Goal: Use online tool/utility: Utilize a website feature to perform a specific function

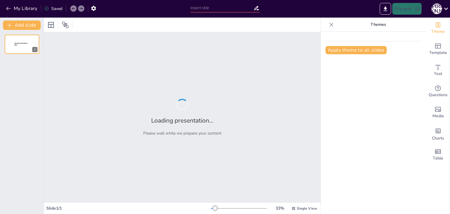
type input "Основи монтажу підвісних стель із закритим каркасом"
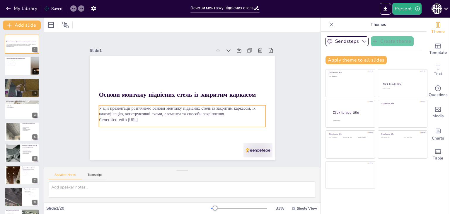
checkbox input "true"
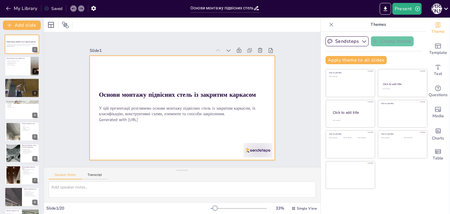
checkbox input "true"
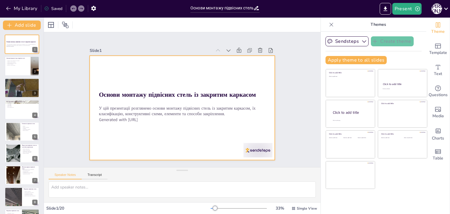
checkbox input "true"
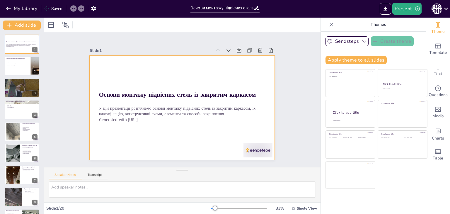
checkbox input "true"
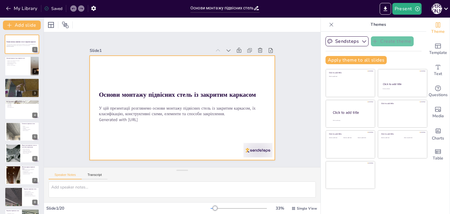
checkbox input "true"
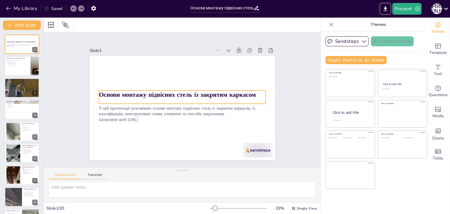
checkbox input "true"
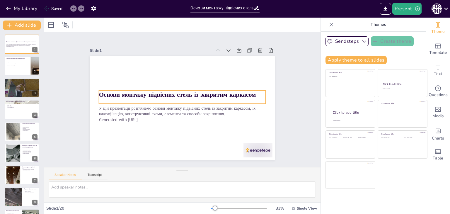
checkbox input "true"
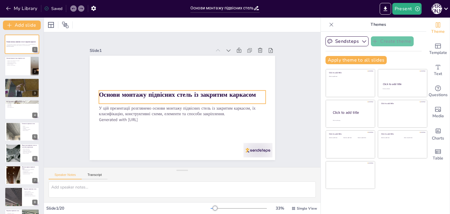
checkbox input "true"
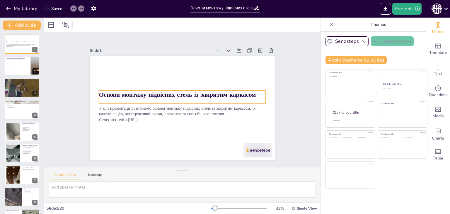
checkbox input "true"
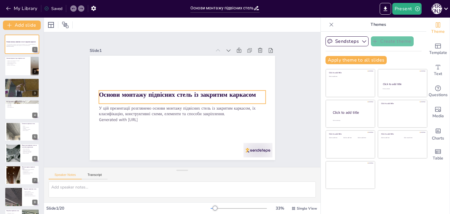
checkbox input "true"
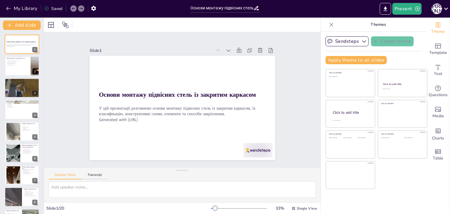
checkbox input "true"
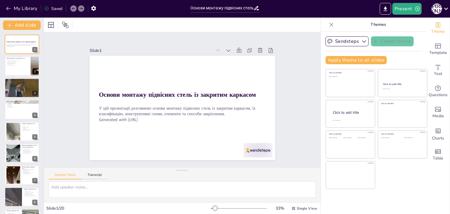
checkbox input "true"
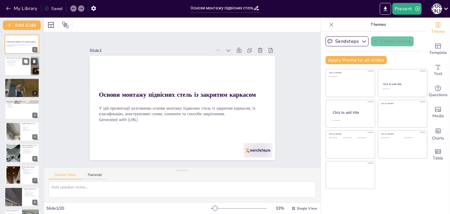
checkbox input "true"
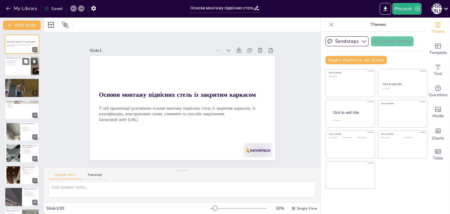
click at [18, 70] on div at bounding box center [21, 66] width 35 height 20
type textarea "Loremips dolor sitame consectetu adipisci elitseddoe, te incidi ut laboreetd ma…"
checkbox input "true"
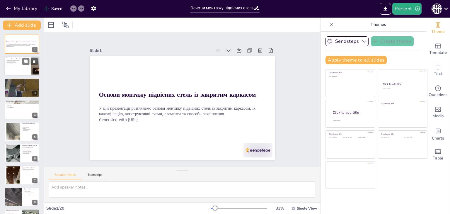
checkbox input "true"
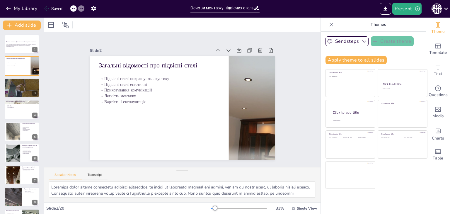
checkbox input "true"
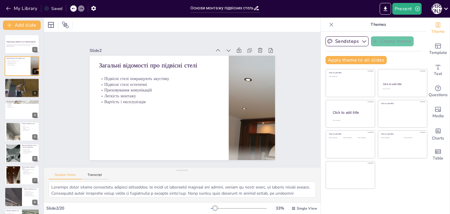
checkbox input "true"
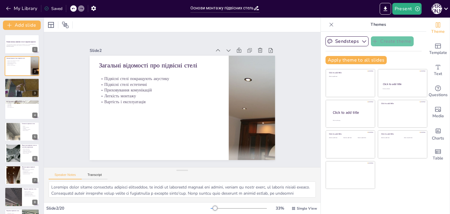
checkbox input "true"
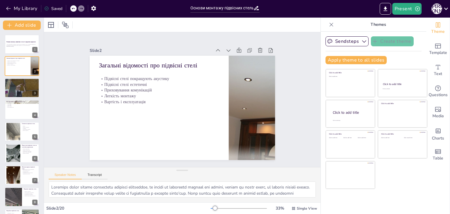
checkbox input "true"
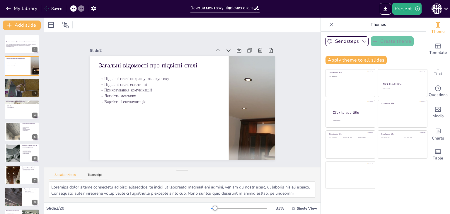
checkbox input "true"
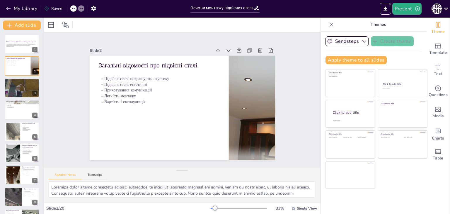
checkbox input "true"
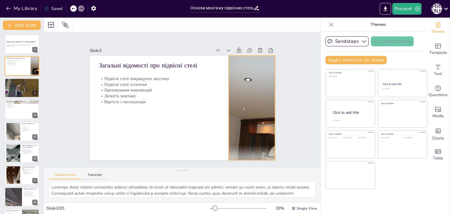
checkbox input "true"
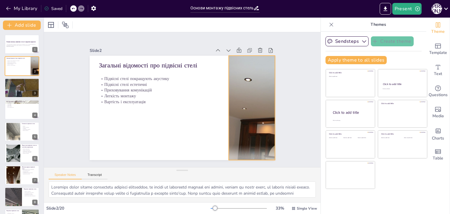
checkbox input "true"
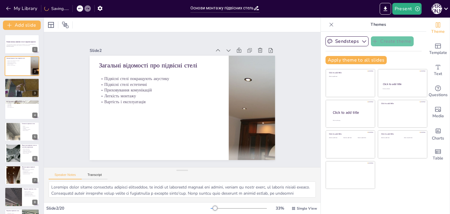
checkbox input "true"
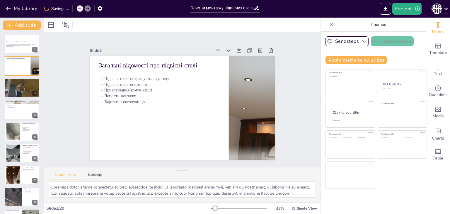
checkbox input "true"
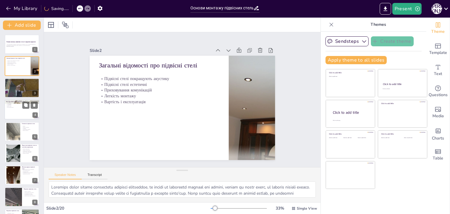
checkbox input "true"
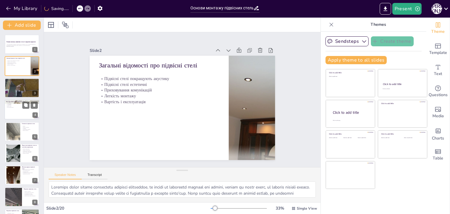
checkbox input "true"
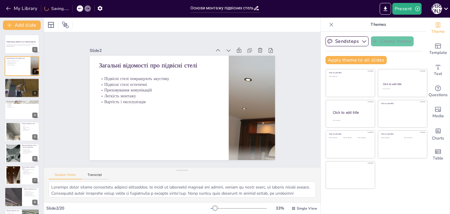
checkbox input "true"
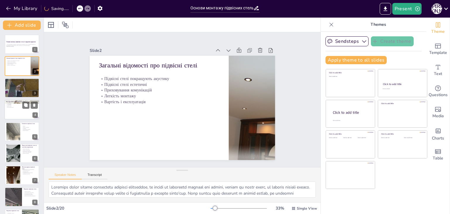
checkbox input "true"
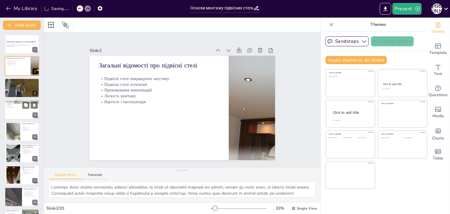
click at [14, 115] on div at bounding box center [21, 110] width 35 height 20
type textarea "Lorem I453 d sitametconsec a elitseddo eiu temporincid utlaboree, doloremagnaa …"
checkbox input "true"
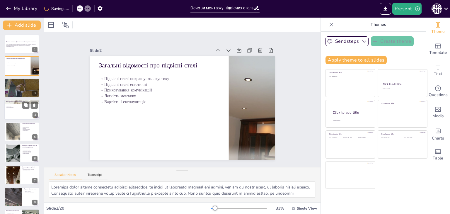
checkbox input "true"
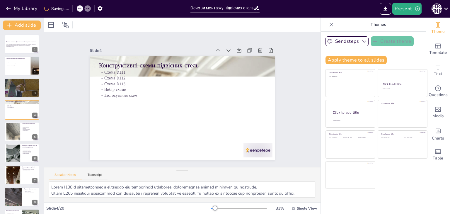
checkbox input "true"
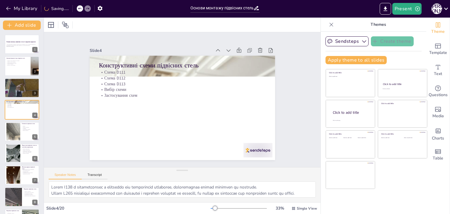
checkbox input "true"
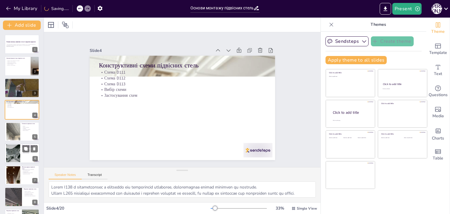
checkbox input "true"
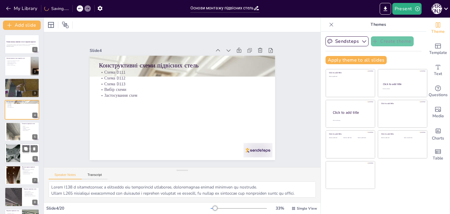
checkbox input "true"
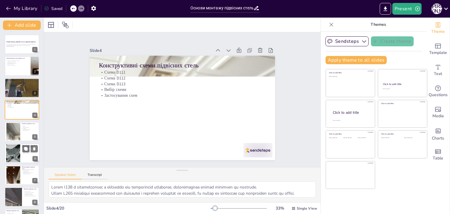
checkbox input "true"
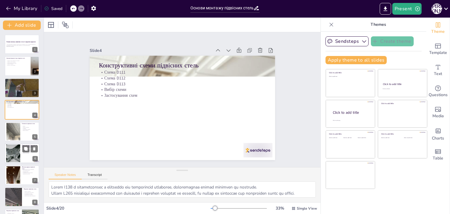
checkbox input "true"
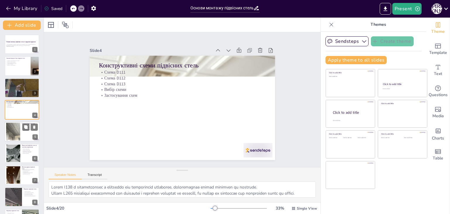
checkbox input "true"
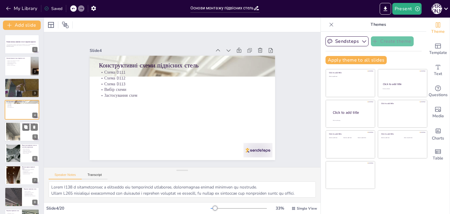
checkbox input "true"
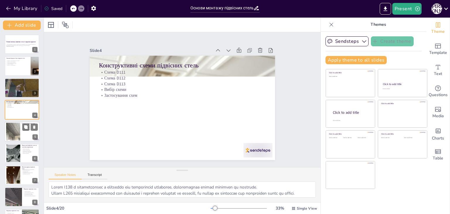
checkbox input "true"
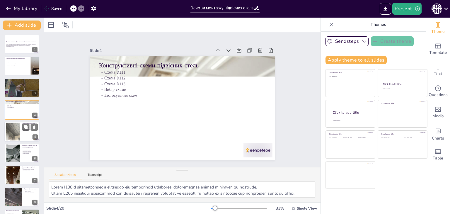
click at [13, 134] on div at bounding box center [13, 131] width 24 height 18
type textarea "Loremi d sitamet consectet adipi, elitseddoeiu te incididu u laboreetdolo. Magn…"
checkbox input "true"
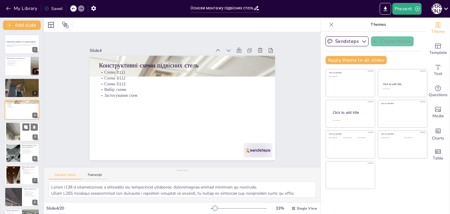
checkbox input "true"
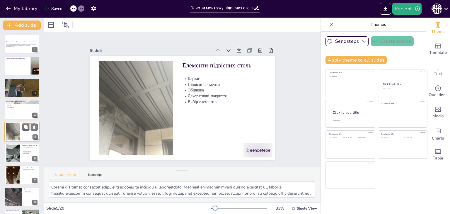
scroll to position [9, 0]
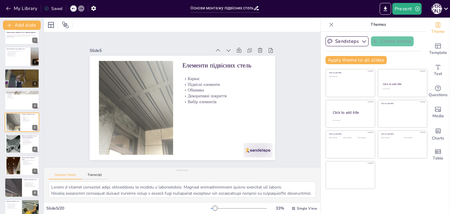
checkbox input "true"
drag, startPoint x: 11, startPoint y: 127, endPoint x: 10, endPoint y: 133, distance: 5.9
click at [11, 129] on div at bounding box center [13, 122] width 23 height 18
click at [12, 142] on div at bounding box center [13, 144] width 24 height 18
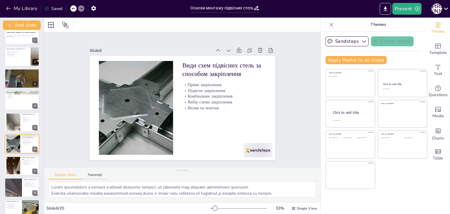
scroll to position [32, 0]
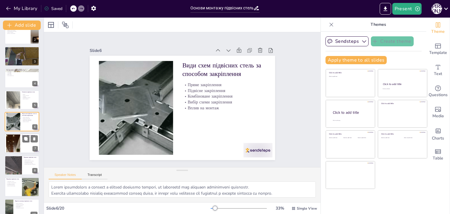
click at [8, 148] on div at bounding box center [13, 143] width 24 height 18
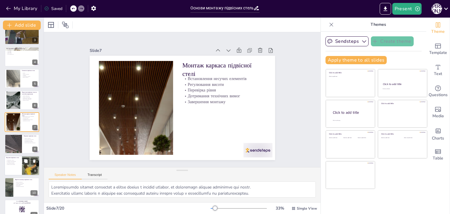
click at [16, 169] on div at bounding box center [21, 166] width 35 height 20
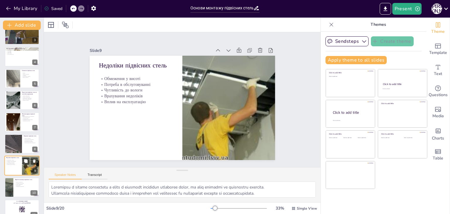
scroll to position [97, 0]
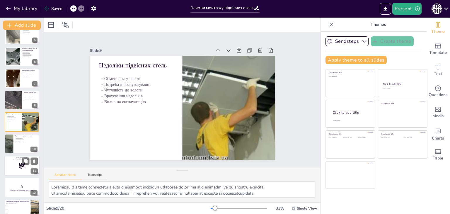
click at [13, 167] on div at bounding box center [21, 166] width 35 height 20
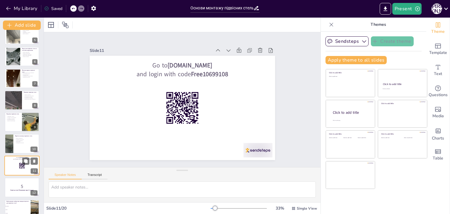
scroll to position [140, 0]
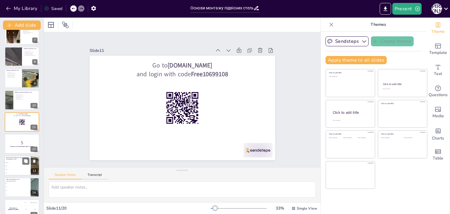
click at [14, 168] on li "пластик" at bounding box center [17, 170] width 26 height 4
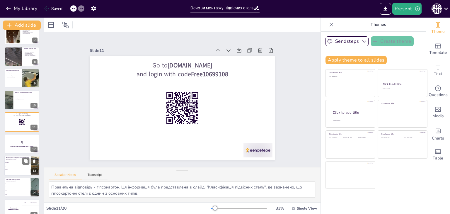
scroll to position [184, 0]
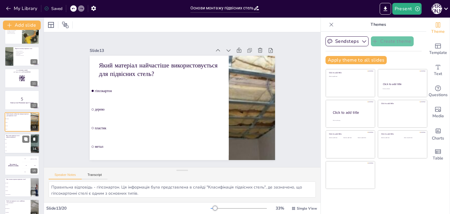
click at [8, 144] on li "D112" at bounding box center [17, 143] width 26 height 4
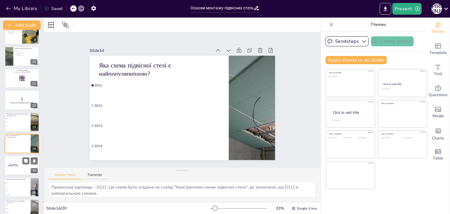
scroll to position [206, 0]
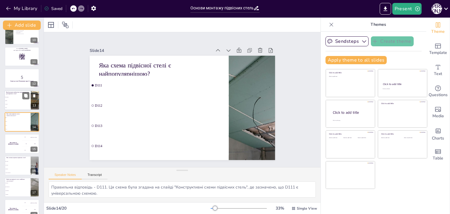
click at [12, 107] on span "метал" at bounding box center [17, 107] width 25 height 1
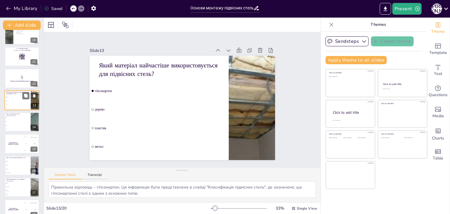
scroll to position [184, 0]
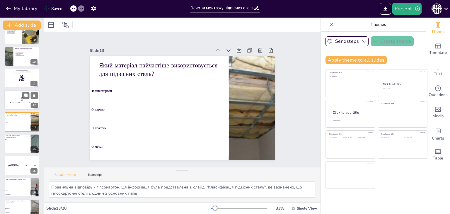
click at [13, 101] on p "5" at bounding box center [22, 99] width 32 height 6
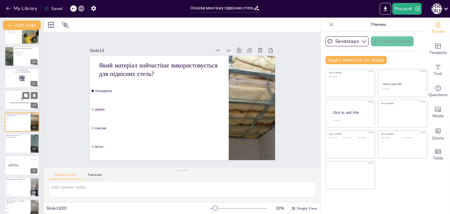
scroll to position [162, 0]
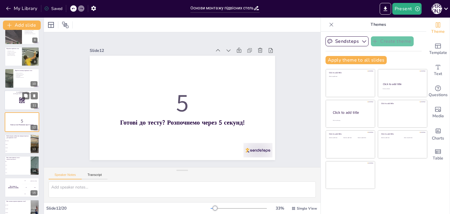
click at [13, 98] on div at bounding box center [21, 100] width 35 height 20
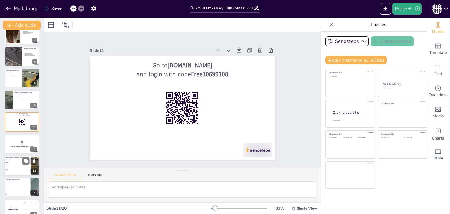
click at [20, 169] on span "пластик" at bounding box center [17, 169] width 25 height 1
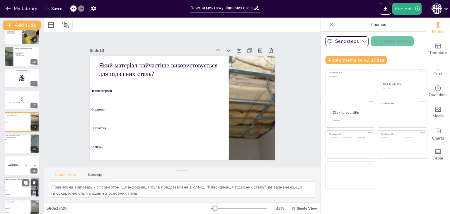
click at [19, 192] on li "Вартість" at bounding box center [17, 191] width 26 height 4
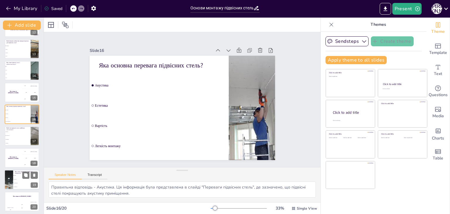
scroll to position [259, 0]
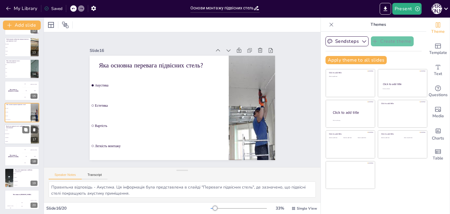
click at [16, 137] on span "Мінеральні" at bounding box center [17, 137] width 25 height 1
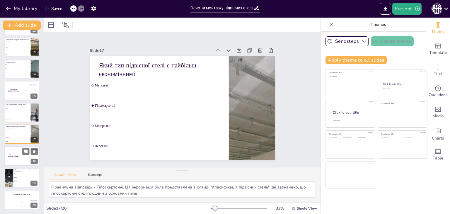
click at [17, 155] on h4 "The winner is [PERSON_NAME]" at bounding box center [13, 155] width 18 height 3
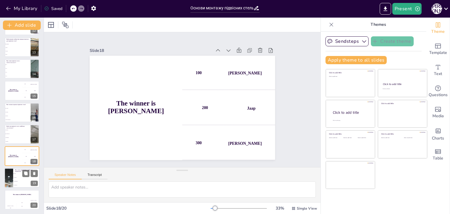
click at [14, 182] on li "Комбіноване" at bounding box center [26, 181] width 26 height 4
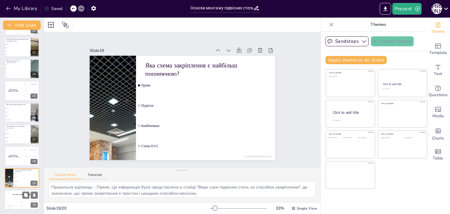
click at [11, 196] on div "The winner is [PERSON_NAME]" at bounding box center [21, 195] width 35 height 10
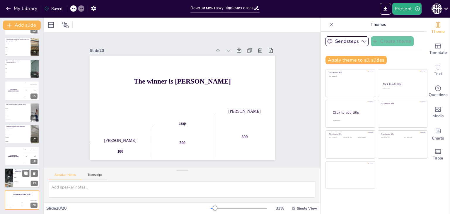
click at [13, 186] on div at bounding box center [9, 178] width 26 height 20
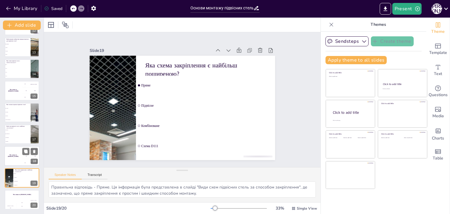
click at [17, 160] on div "The winner is [PERSON_NAME]" at bounding box center [13, 156] width 18 height 20
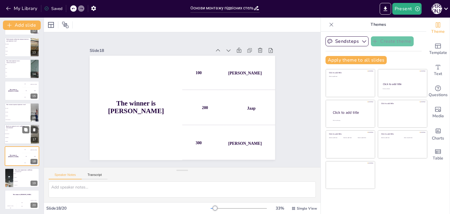
click at [21, 140] on li "Дерев'яні" at bounding box center [17, 142] width 26 height 4
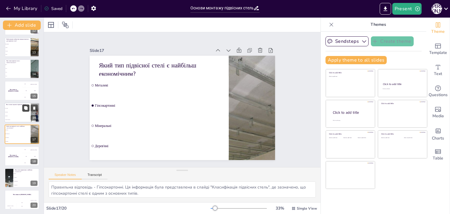
click at [24, 108] on icon at bounding box center [26, 108] width 4 height 4
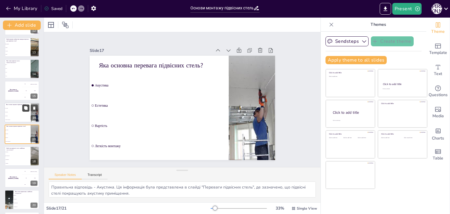
scroll to position [271, 0]
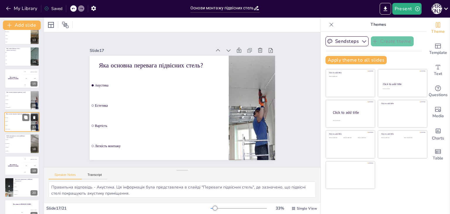
click at [33, 116] on icon at bounding box center [34, 117] width 4 height 4
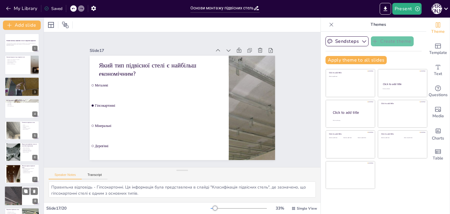
scroll to position [0, 0]
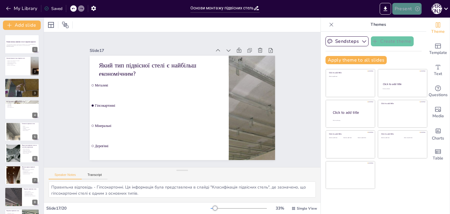
click at [406, 9] on button "Present" at bounding box center [406, 9] width 29 height 12
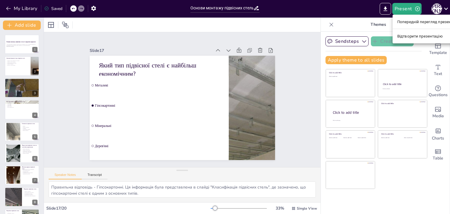
click at [385, 11] on div at bounding box center [225, 107] width 450 height 214
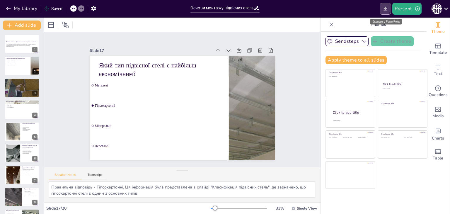
click at [385, 12] on button "Export to PowerPoint" at bounding box center [385, 9] width 11 height 12
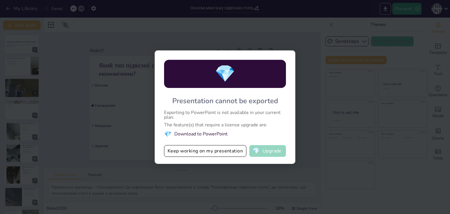
click at [270, 153] on button "💎 Upgrade" at bounding box center [267, 151] width 37 height 12
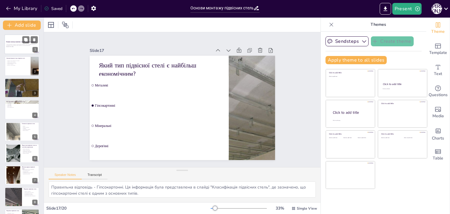
click at [22, 46] on p "Generated with [URL]" at bounding box center [22, 46] width 32 height 1
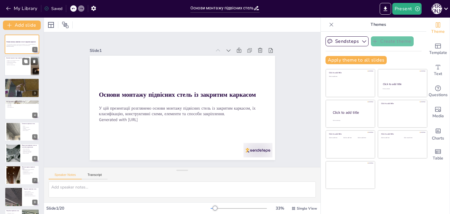
click at [14, 70] on div at bounding box center [21, 66] width 35 height 20
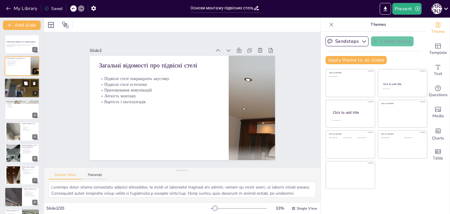
click at [20, 90] on div at bounding box center [21, 88] width 35 height 20
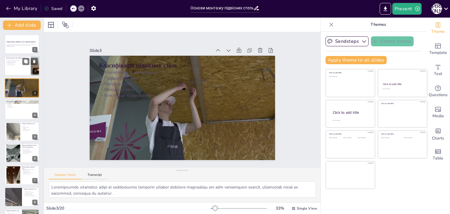
click at [10, 66] on div at bounding box center [21, 66] width 35 height 20
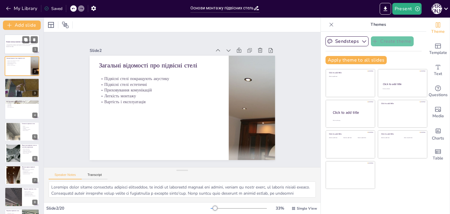
click at [15, 44] on p "У цій презентації розглянемо основи монтажу підвісних стель із закритим каркасо…" at bounding box center [22, 45] width 32 height 2
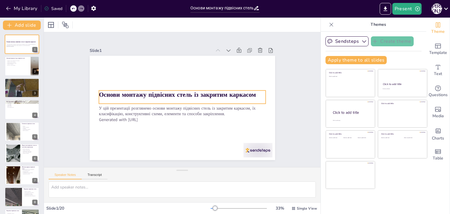
click at [220, 96] on strong "Основи монтажу підвісних стель із закритим каркасом" at bounding box center [177, 95] width 157 height 8
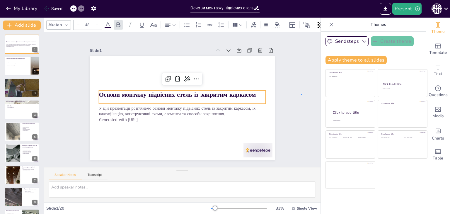
click at [302, 94] on div "Slide 1 Основи монтажу підвісних стель із закритим каркасом У цій презентації р…" at bounding box center [182, 99] width 277 height 135
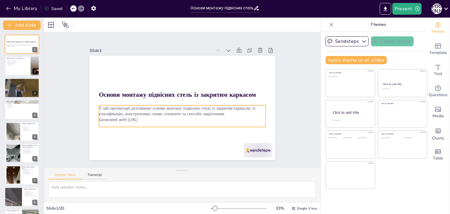
click at [138, 121] on div "У цій презентації розглянемо основи монтажу підвісних стель із закритим каркасо…" at bounding box center [182, 116] width 167 height 22
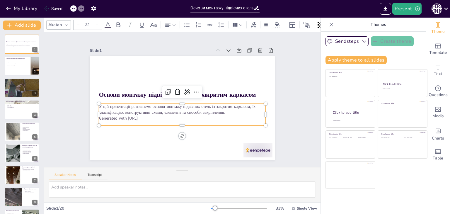
click at [149, 115] on p "Generated with [URL]" at bounding box center [182, 118] width 167 height 6
drag, startPoint x: 149, startPoint y: 117, endPoint x: 95, endPoint y: 120, distance: 54.0
click at [99, 120] on p "Generated with [URL]" at bounding box center [182, 120] width 167 height 6
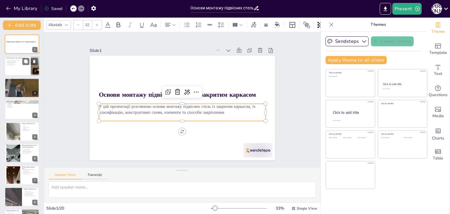
click at [15, 65] on p "Вартість і експлуатація" at bounding box center [17, 64] width 23 height 1
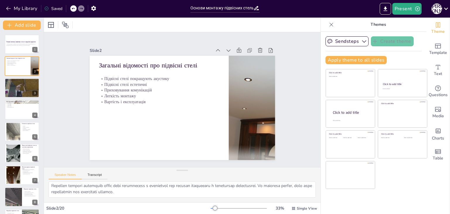
scroll to position [50, 0]
click at [160, 194] on textarea at bounding box center [182, 189] width 267 height 16
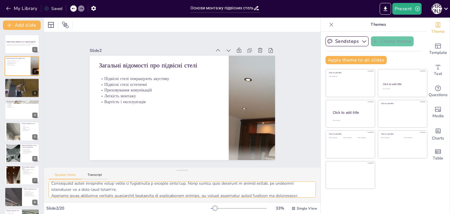
scroll to position [0, 0]
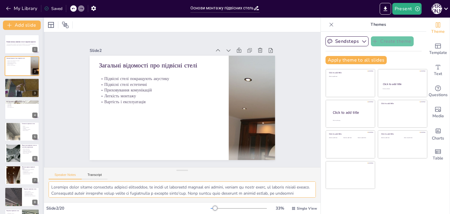
drag, startPoint x: 161, startPoint y: 194, endPoint x: 42, endPoint y: 166, distance: 121.4
click at [42, 166] on div "Document fonts Akatab Recently used Mulish Popular fonts Lato Montserrat Open S…" at bounding box center [225, 116] width 450 height 196
click at [131, 194] on textarea at bounding box center [182, 189] width 267 height 16
click at [21, 87] on div at bounding box center [21, 88] width 35 height 20
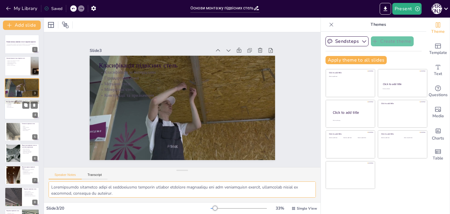
click at [19, 107] on p "Застосування схем" at bounding box center [22, 107] width 32 height 1
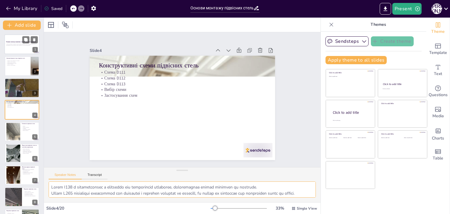
click at [13, 42] on strong "Основи монтажу підвісних стель із закритим каркасом" at bounding box center [21, 41] width 30 height 1
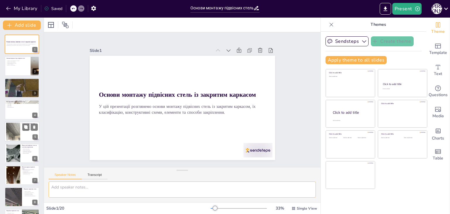
click at [13, 131] on div at bounding box center [13, 131] width 24 height 18
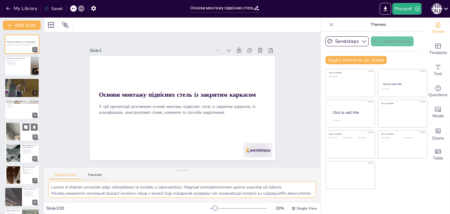
scroll to position [9, 0]
